Goal: Communication & Community: Share content

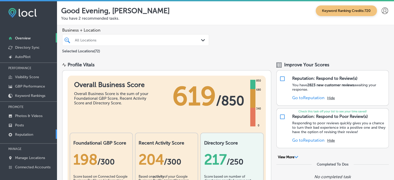
click at [14, 133] on link "Reputation" at bounding box center [28, 133] width 57 height 9
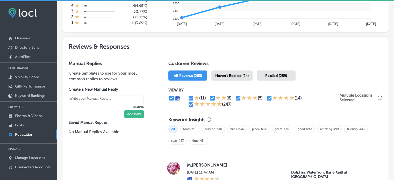
scroll to position [253, 0]
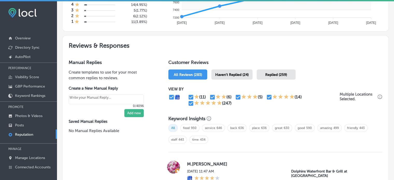
click at [243, 76] on div "Haven't Replied (24)" at bounding box center [231, 74] width 41 height 10
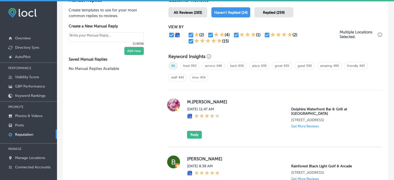
scroll to position [342, 0]
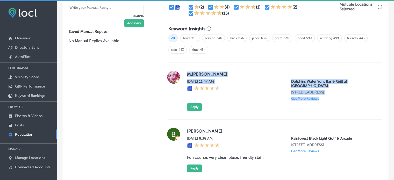
drag, startPoint x: 185, startPoint y: 72, endPoint x: 334, endPoint y: 108, distance: 153.5
click at [334, 108] on div "M.[PERSON_NAME] [DATE] 11:47 AM Dolphins Waterfront Bar & Grill at [GEOGRAPHIC_…" at bounding box center [275, 90] width 214 height 57
copy div "M.[PERSON_NAME] [DATE] 11:47 AM Dolphins Waterfront Bar & Grill at [GEOGRAPHIC_…"
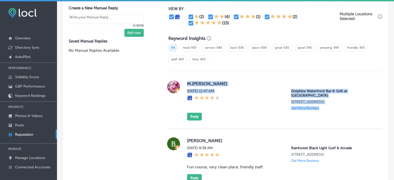
scroll to position [333, 0]
click at [195, 113] on button "Reply" at bounding box center [194, 117] width 15 height 8
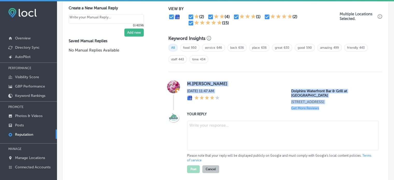
scroll to position [332, 0]
type textarea "x"
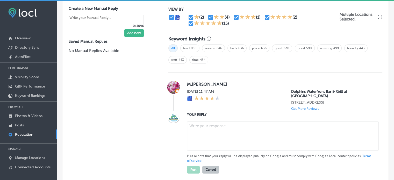
click at [221, 129] on textarea at bounding box center [283, 136] width 192 height 30
paste textarea "Thank you for the 4-star review, [PERSON_NAME]! We’re glad to hear you had a gr…"
type textarea "Thank you for the 4-star review, [PERSON_NAME]! We’re glad to hear you had a gr…"
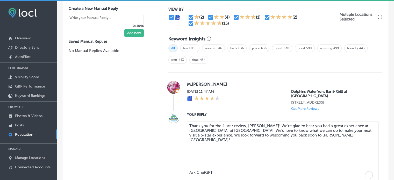
type textarea "x"
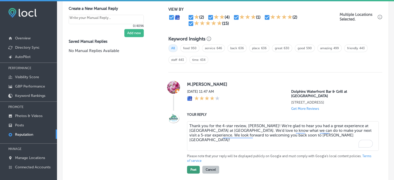
type textarea "Thank you for the 4-star review, [PERSON_NAME]! We’re glad to hear you had a gr…"
click at [188, 166] on button "Post" at bounding box center [193, 170] width 13 height 8
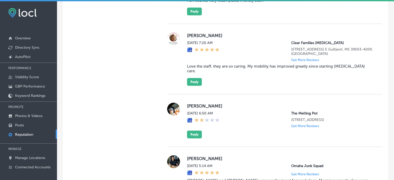
scroll to position [439, 0]
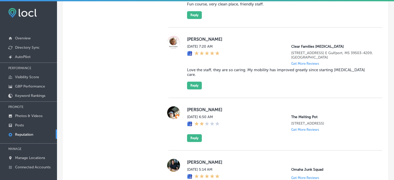
click at [194, 72] on blockquote "Love the staff, they are so caring. My mobility has improved greatly since star…" at bounding box center [280, 72] width 187 height 9
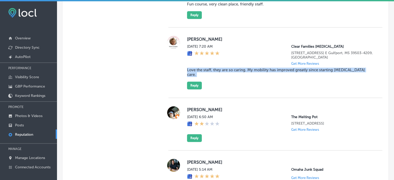
click at [194, 72] on blockquote "Love the staff, they are so caring. My mobility has improved greatly since star…" at bounding box center [280, 72] width 187 height 9
copy blockquote "Love the staff, they are so caring. My mobility has improved greatly since star…"
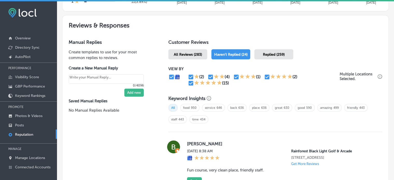
scroll to position [273, 0]
click at [270, 53] on span "Replied (259)" at bounding box center [274, 55] width 22 height 4
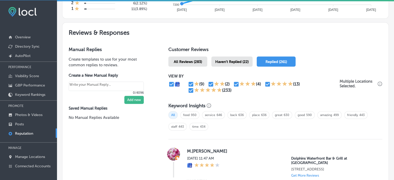
scroll to position [259, 0]
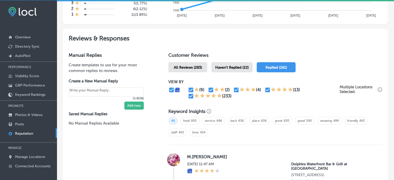
click at [230, 68] on span "Haven't Replied (22)" at bounding box center [231, 67] width 33 height 4
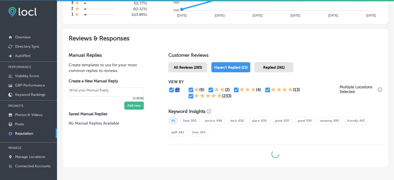
scroll to position [283, 0]
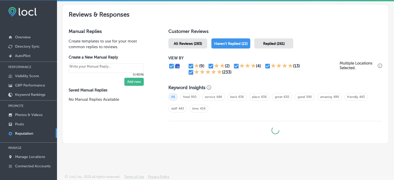
type textarea "x"
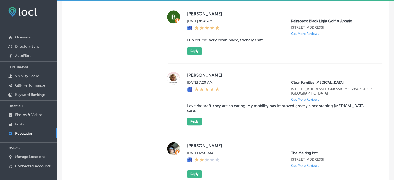
scroll to position [413, 0]
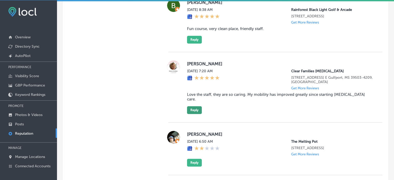
click at [194, 107] on button "Reply" at bounding box center [194, 110] width 15 height 8
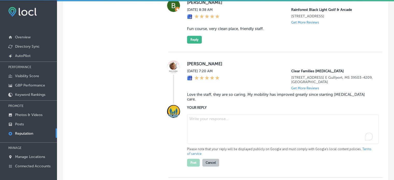
click at [225, 122] on textarea "To enrich screen reader interactions, please activate Accessibility in Grammarl…" at bounding box center [283, 129] width 192 height 30
paste textarea "Thank you for the 5-star review, [PERSON_NAME]! We're so glad to hear that your…"
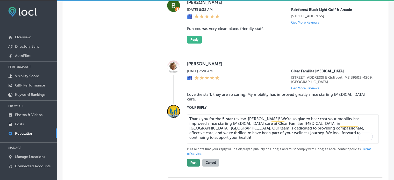
type textarea "Thank you for the 5-star review, [PERSON_NAME]! We're so glad to hear that your…"
click at [191, 159] on button "Post" at bounding box center [193, 163] width 13 height 8
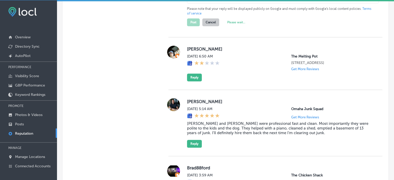
type textarea "x"
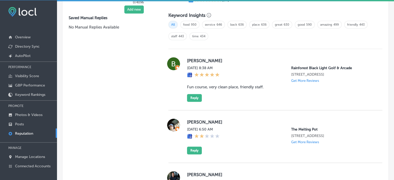
scroll to position [355, 0]
click at [222, 90] on blockquote "Fun course, very clean place, friendly staff." at bounding box center [280, 87] width 187 height 5
copy blockquote "Fun course, very clean place, friendly staff."
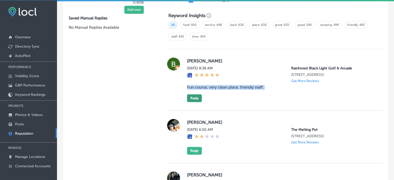
click at [195, 100] on button "Reply" at bounding box center [194, 98] width 15 height 8
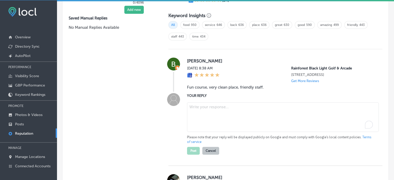
click at [205, 119] on textarea "To enrich screen reader interactions, please activate Accessibility in Grammarl…" at bounding box center [283, 117] width 192 height 30
paste textarea "Thank you for the 5-star review, [PERSON_NAME]! We’re so glad you had a great t…"
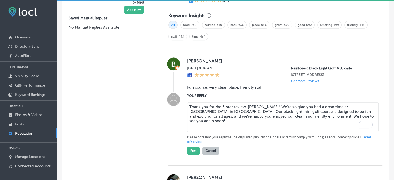
scroll to position [371, 0]
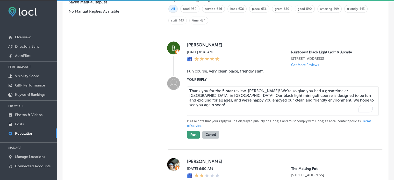
type textarea "Thank you for the 5-star review, [PERSON_NAME]! We’re so glad you had a great t…"
click at [192, 136] on button "Post" at bounding box center [193, 135] width 13 height 8
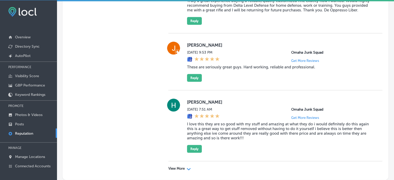
scroll to position [1534, 0]
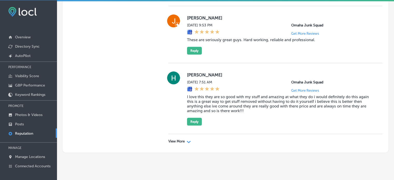
click at [183, 139] on p "View More" at bounding box center [176, 141] width 16 height 4
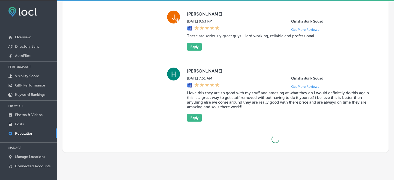
type textarea "x"
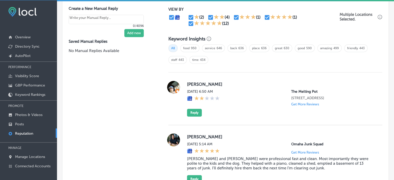
scroll to position [335, 0]
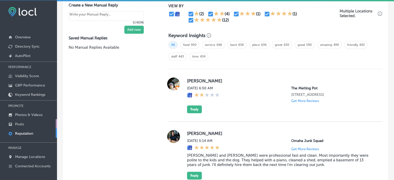
click at [23, 122] on p "Posts" at bounding box center [19, 124] width 9 height 4
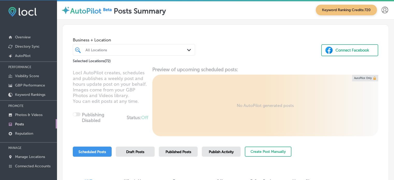
click at [119, 53] on div "All Locations" at bounding box center [134, 50] width 102 height 8
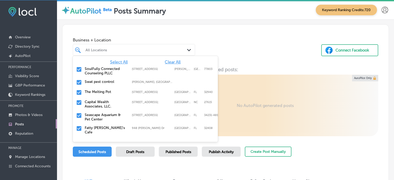
click at [167, 63] on span "Clear All" at bounding box center [173, 62] width 16 height 5
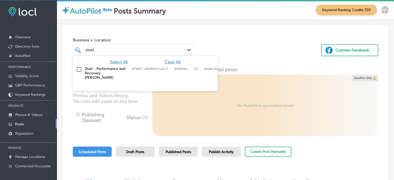
click at [79, 70] on input "checkbox" at bounding box center [79, 69] width 6 height 6
type input "zivel"
click at [211, 43] on div "Business + Location option [STREET_ADDRESS] Suite C, selected. option [STREET_A…" at bounding box center [225, 44] width 326 height 39
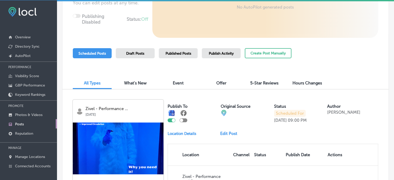
scroll to position [107, 0]
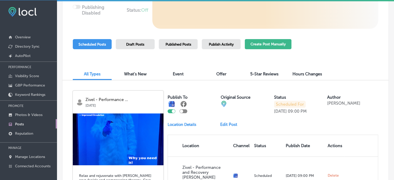
click at [259, 43] on button "Create Post Manually" at bounding box center [268, 44] width 47 height 10
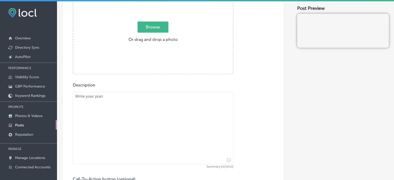
scroll to position [218, 0]
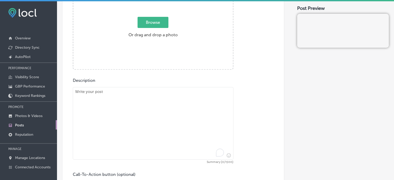
click at [174, 111] on textarea "To enrich screen reader interactions, please activate Accessibility in Grammarl…" at bounding box center [153, 123] width 160 height 72
paste textarea ""Lo Ipsum - Dolors, am conse adipisci elit seddoei tem inci utlaboree dolorema …"
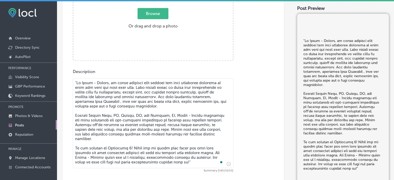
scroll to position [227, 0]
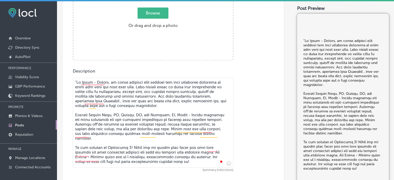
click at [77, 82] on textarea "To enrich screen reader interactions, please activate Accessibility in Grammarl…" at bounding box center [153, 123] width 160 height 90
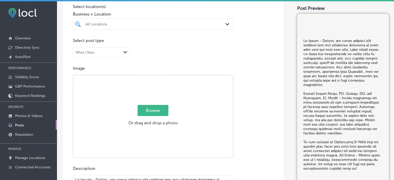
paste textarea "To enrich screen reader interactions, please activate Accessibility in Grammarl…"
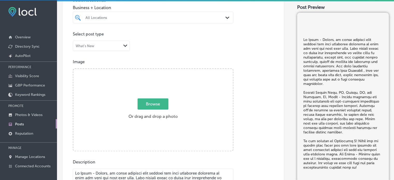
scroll to position [122, 0]
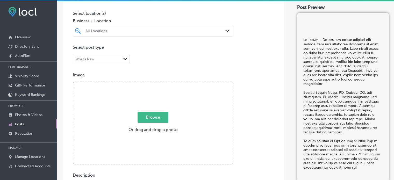
type textarea "Lo Ipsum - Dolors, am conse adipisci elit seddoei tem inci utlaboree dolorema a…"
click at [234, 41] on div "Post content Select location(s) Business + Location All Locations Path Created …" at bounding box center [173, 153] width 222 height 350
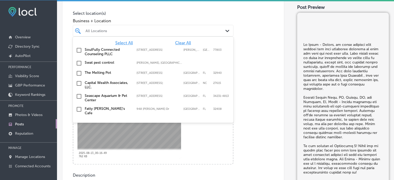
click at [157, 31] on div "All Locations" at bounding box center [155, 30] width 140 height 4
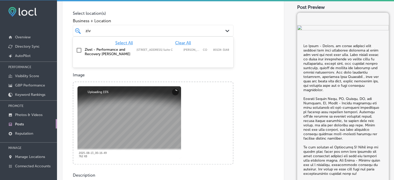
click at [79, 48] on input "checkbox" at bounding box center [79, 50] width 6 height 6
type input "ziv"
click at [157, 13] on p "Select location(s)" at bounding box center [153, 13] width 160 height 5
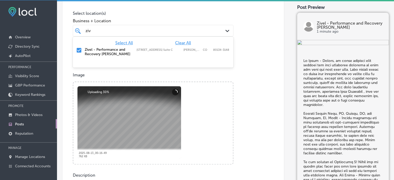
click at [172, 33] on div "[PERSON_NAME]" at bounding box center [146, 30] width 122 height 7
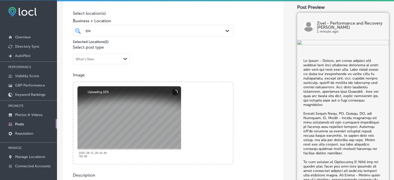
click at [251, 46] on p "Select post type" at bounding box center [173, 47] width 201 height 5
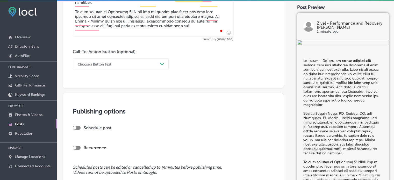
scroll to position [362, 0]
click at [140, 65] on div "Choose a Button Text" at bounding box center [116, 64] width 83 height 8
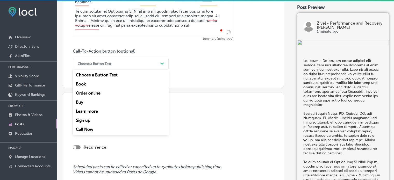
click at [89, 111] on div "Learn more" at bounding box center [121, 111] width 96 height 9
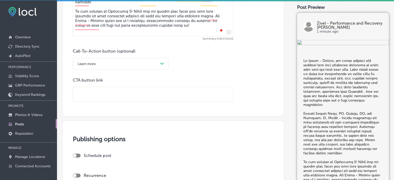
click at [98, 93] on input "text" at bounding box center [153, 94] width 160 height 14
paste input "[URL][DOMAIN_NAME][US_STATE][PERSON_NAME]"
type input "[URL][DOMAIN_NAME][US_STATE][PERSON_NAME]"
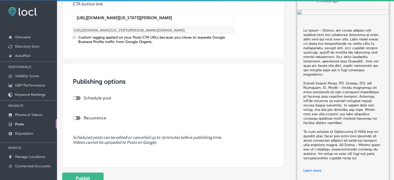
scroll to position [440, 0]
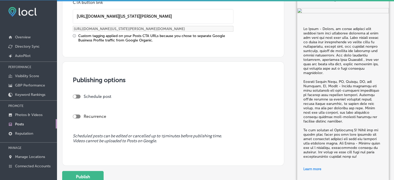
click at [78, 94] on div at bounding box center [77, 96] width 8 height 4
checkbox input "true"
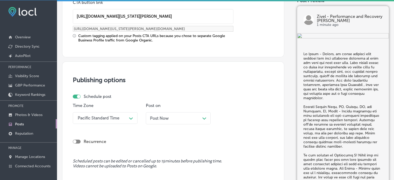
click at [125, 119] on div "Pacific Standard Time Path Created with Sketch." at bounding box center [105, 118] width 65 height 12
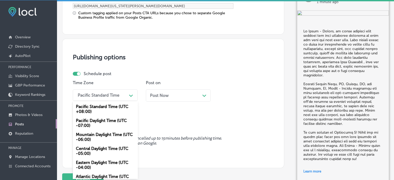
click at [110, 134] on div "Mountain Daylight Time (UTC -06:00)" at bounding box center [105, 137] width 65 height 14
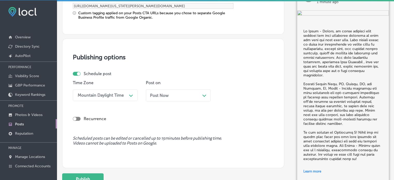
click at [205, 94] on polygon at bounding box center [204, 95] width 4 height 2
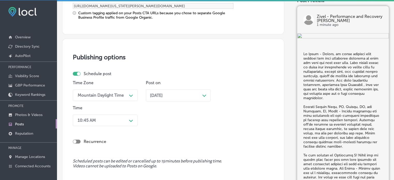
scroll to position [488, 0]
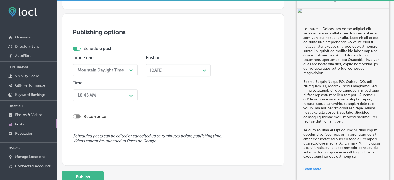
click at [128, 101] on div "10:45 AM Path Created with Sketch." at bounding box center [105, 95] width 65 height 12
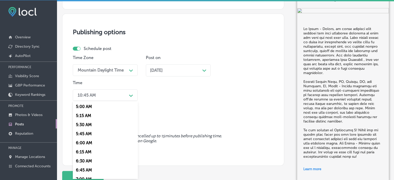
scroll to position [231, 0]
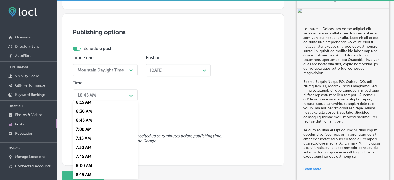
click at [87, 130] on div "7:00 AM" at bounding box center [105, 129] width 65 height 9
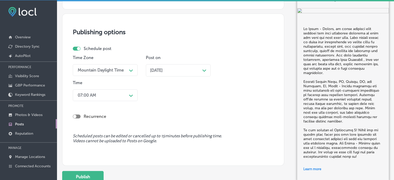
click at [157, 116] on div "Recurrence" at bounding box center [173, 116] width 201 height 5
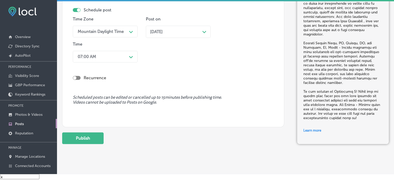
scroll to position [522, 0]
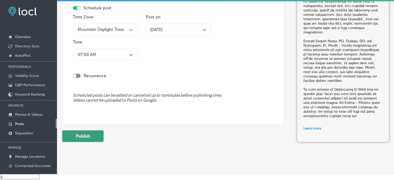
click at [73, 131] on button "Publish" at bounding box center [82, 136] width 41 height 12
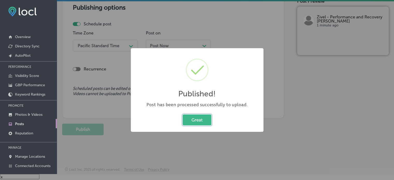
scroll to position [453, 0]
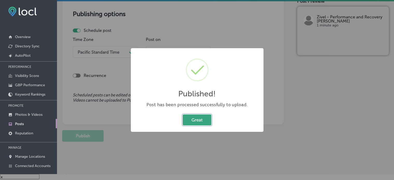
click at [198, 120] on button "Great" at bounding box center [196, 119] width 29 height 11
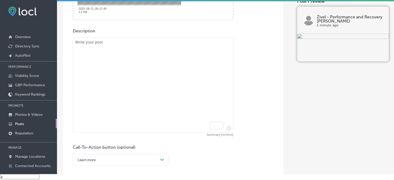
scroll to position [268, 0]
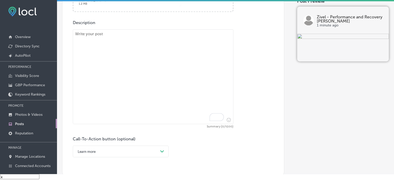
click at [179, 73] on textarea "To enrich screen reader interactions, please activate Accessibility in Grammarl…" at bounding box center [153, 76] width 160 height 95
paste textarea ""Loremipsu, DO – Sitametc Adipi & Elits Doeiusm Te Incid - Utlabo, et dol magna…"
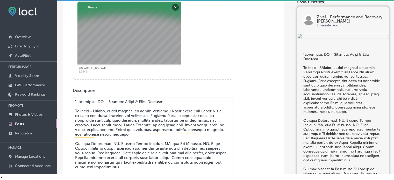
scroll to position [250, 0]
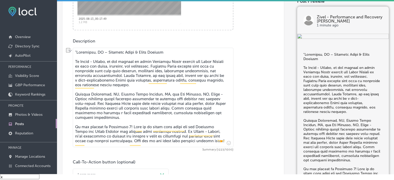
drag, startPoint x: 75, startPoint y: 62, endPoint x: 75, endPoint y: 52, distance: 9.8
click at [75, 52] on textarea "To enrich screen reader interactions, please activate Accessibility in Grammarl…" at bounding box center [153, 97] width 160 height 99
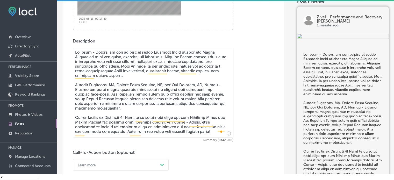
type textarea "Lo Ipsum - Dolors, am con adipisc el seddo Eiusmodt Incid utlabor etd Magna Ali…"
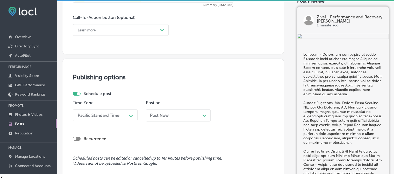
scroll to position [390, 0]
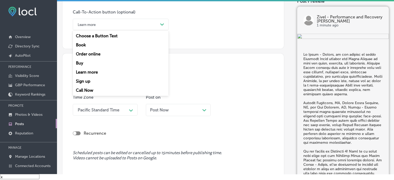
click at [142, 25] on div "Learn more" at bounding box center [116, 24] width 83 height 8
click at [90, 87] on div "Call Now" at bounding box center [121, 90] width 96 height 9
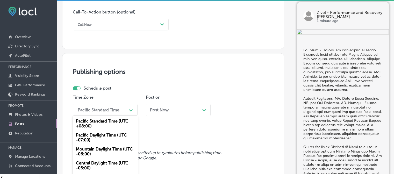
scroll to position [405, 0]
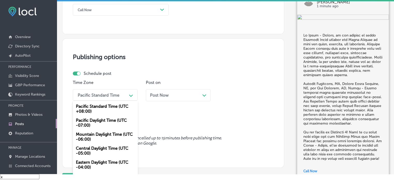
click at [130, 101] on div "option Mountain Daylight Time (UTC -06:00), selected. option Pacific Standard T…" at bounding box center [105, 95] width 65 height 12
click at [107, 137] on div "Mountain Daylight Time (UTC -06:00)" at bounding box center [105, 137] width 65 height 14
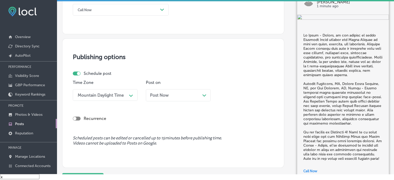
click at [194, 95] on div "Post Now Path Created with Sketch." at bounding box center [178, 95] width 56 height 5
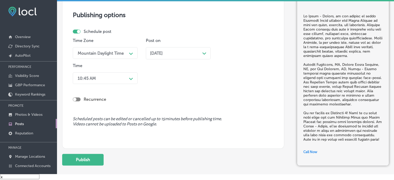
scroll to position [447, 0]
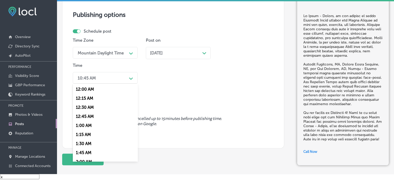
click at [133, 80] on div "Path Created with Sketch." at bounding box center [131, 78] width 8 height 8
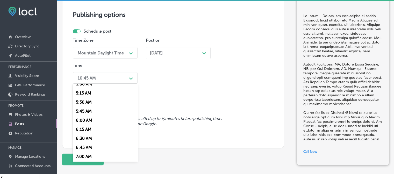
click at [89, 157] on div "7:00 AM" at bounding box center [105, 156] width 65 height 9
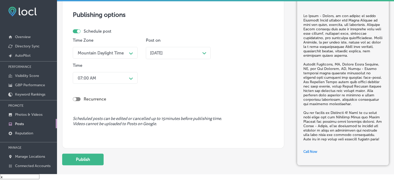
click at [160, 89] on div "Recurrence" at bounding box center [173, 95] width 201 height 18
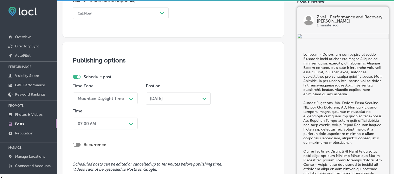
scroll to position [468, 0]
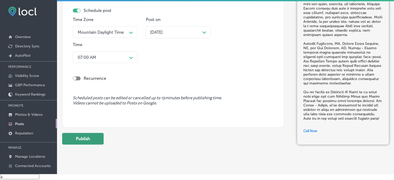
click at [74, 135] on button "Publish" at bounding box center [82, 139] width 41 height 12
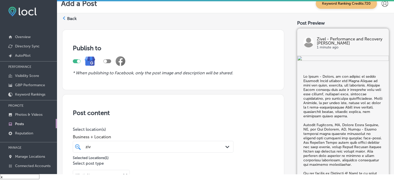
scroll to position [0, 0]
click at [74, 18] on label "Back" at bounding box center [72, 19] width 10 height 6
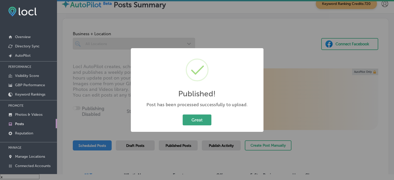
click at [194, 115] on button "Great" at bounding box center [196, 119] width 29 height 11
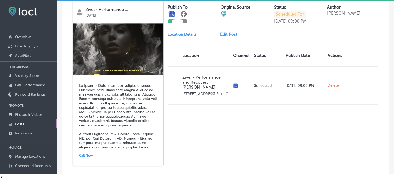
scroll to position [748, 0]
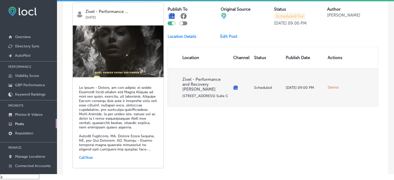
click at [327, 85] on span "Delete" at bounding box center [332, 87] width 11 height 5
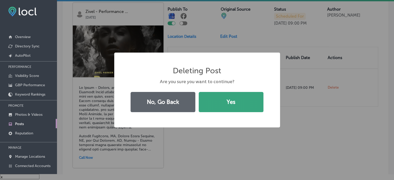
click at [237, 104] on button "Yes" at bounding box center [231, 102] width 65 height 20
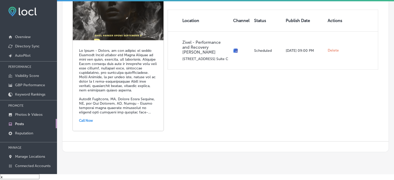
click at [237, 104] on div "Zivel - Performance ... [DATE] Call Now Publish To Original Source Status Sched…" at bounding box center [225, 48] width 326 height 186
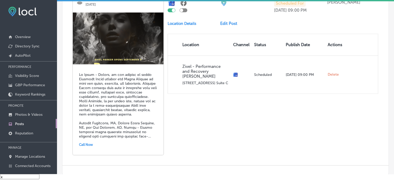
scroll to position [598, 0]
